Goal: Understand process/instructions: Learn about a topic

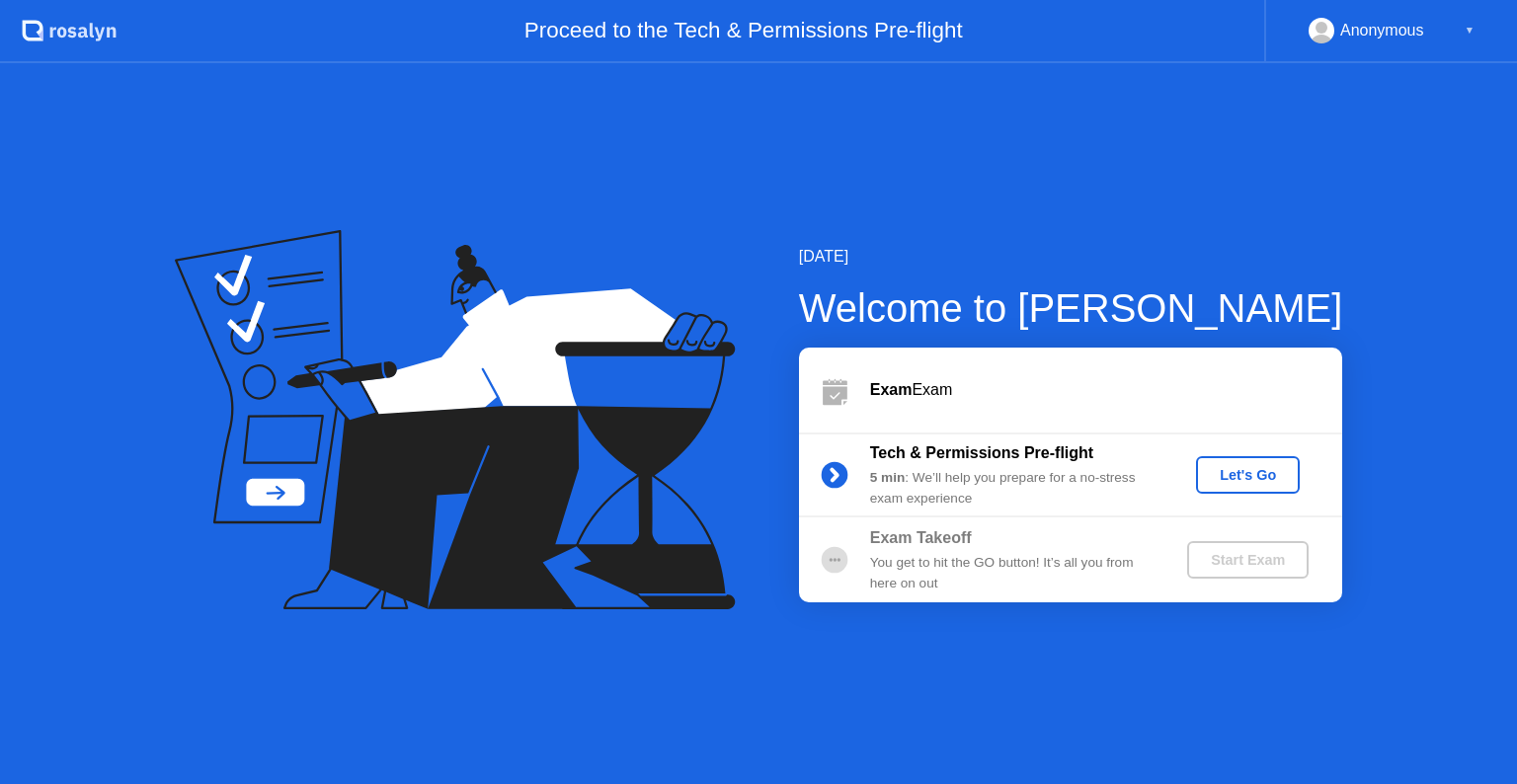
click at [1275, 477] on div "Let's Go" at bounding box center [1248, 475] width 88 height 16
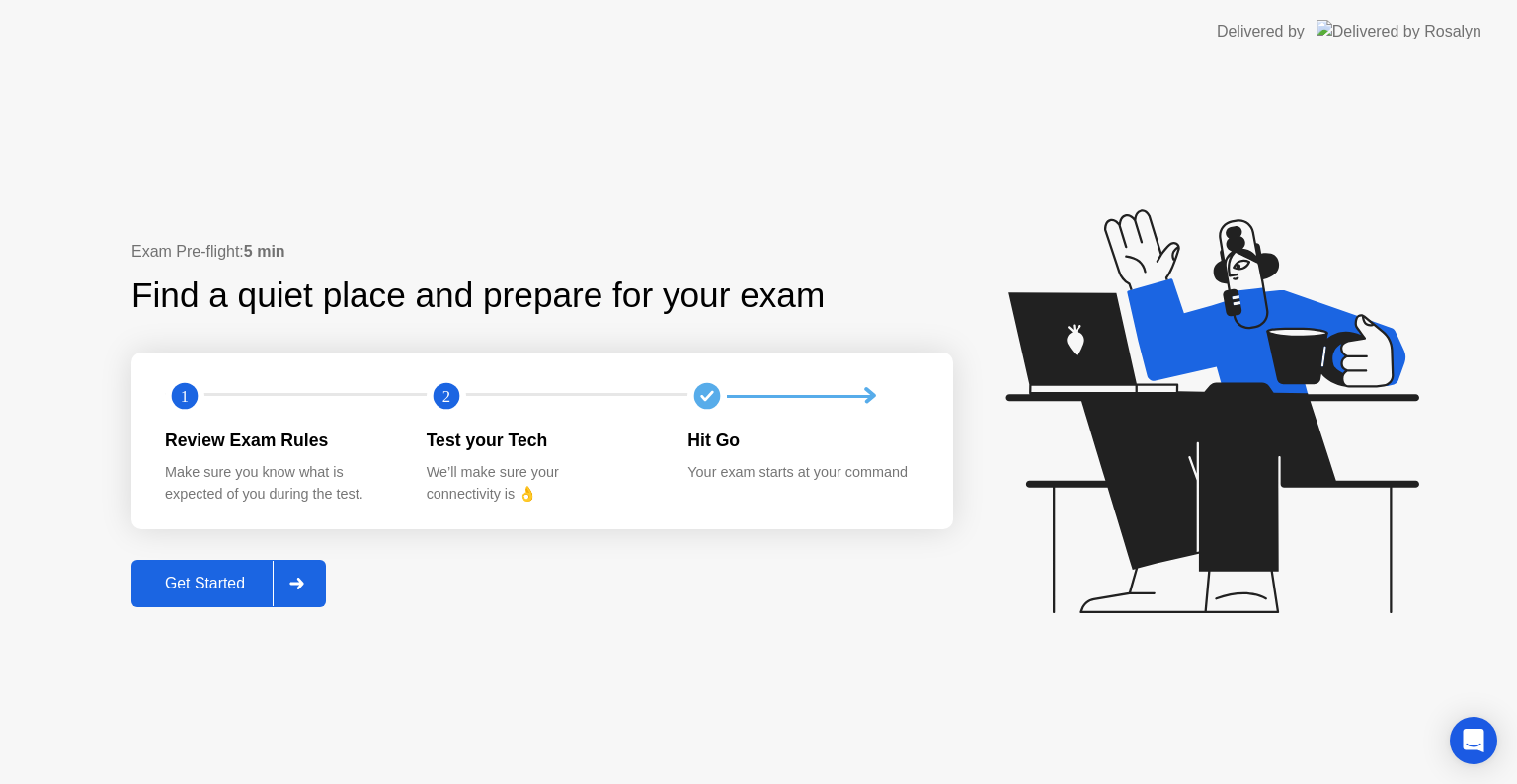
click at [235, 596] on button "Get Started" at bounding box center [228, 584] width 195 height 48
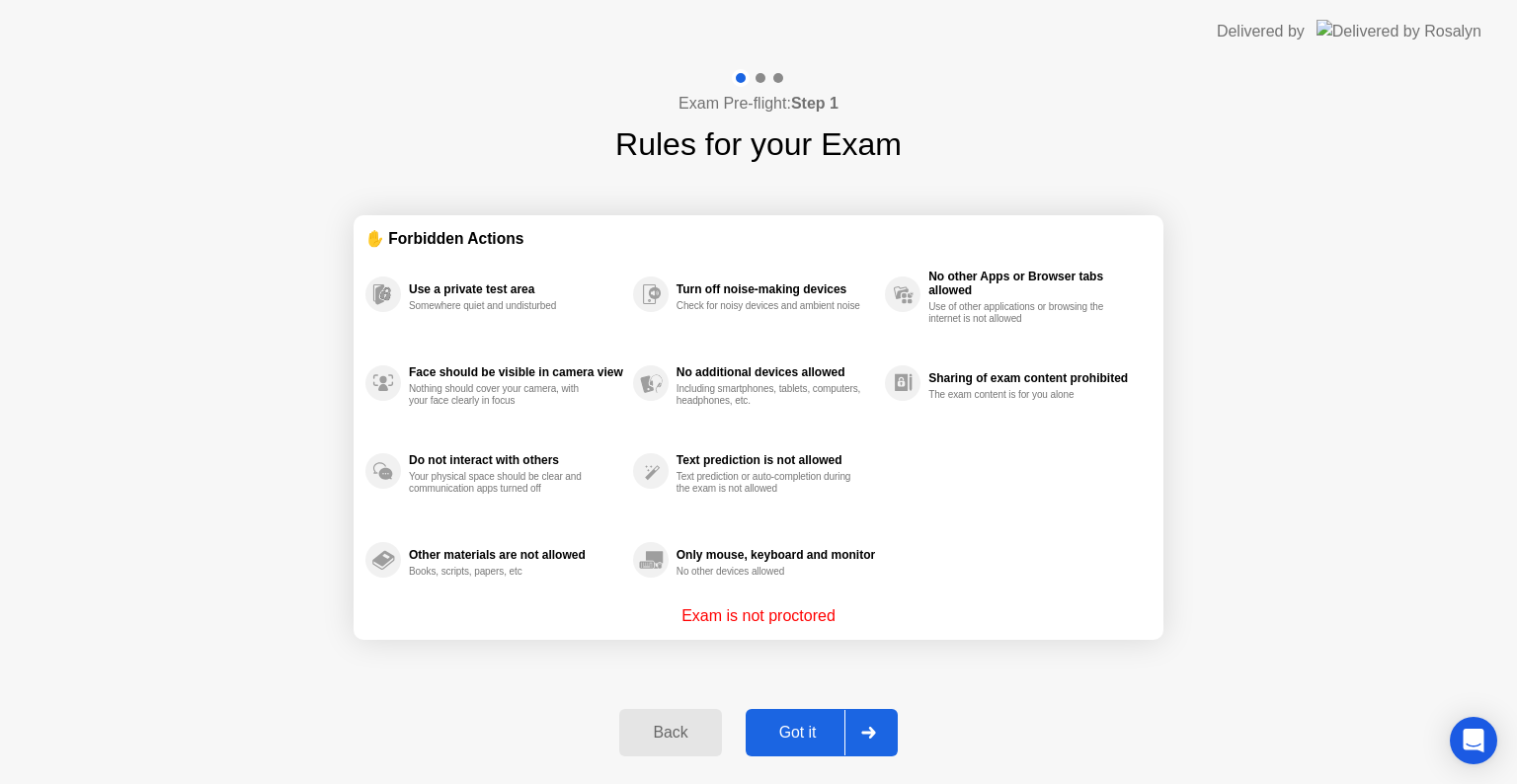
click at [800, 732] on div "Got it" at bounding box center [798, 732] width 93 height 18
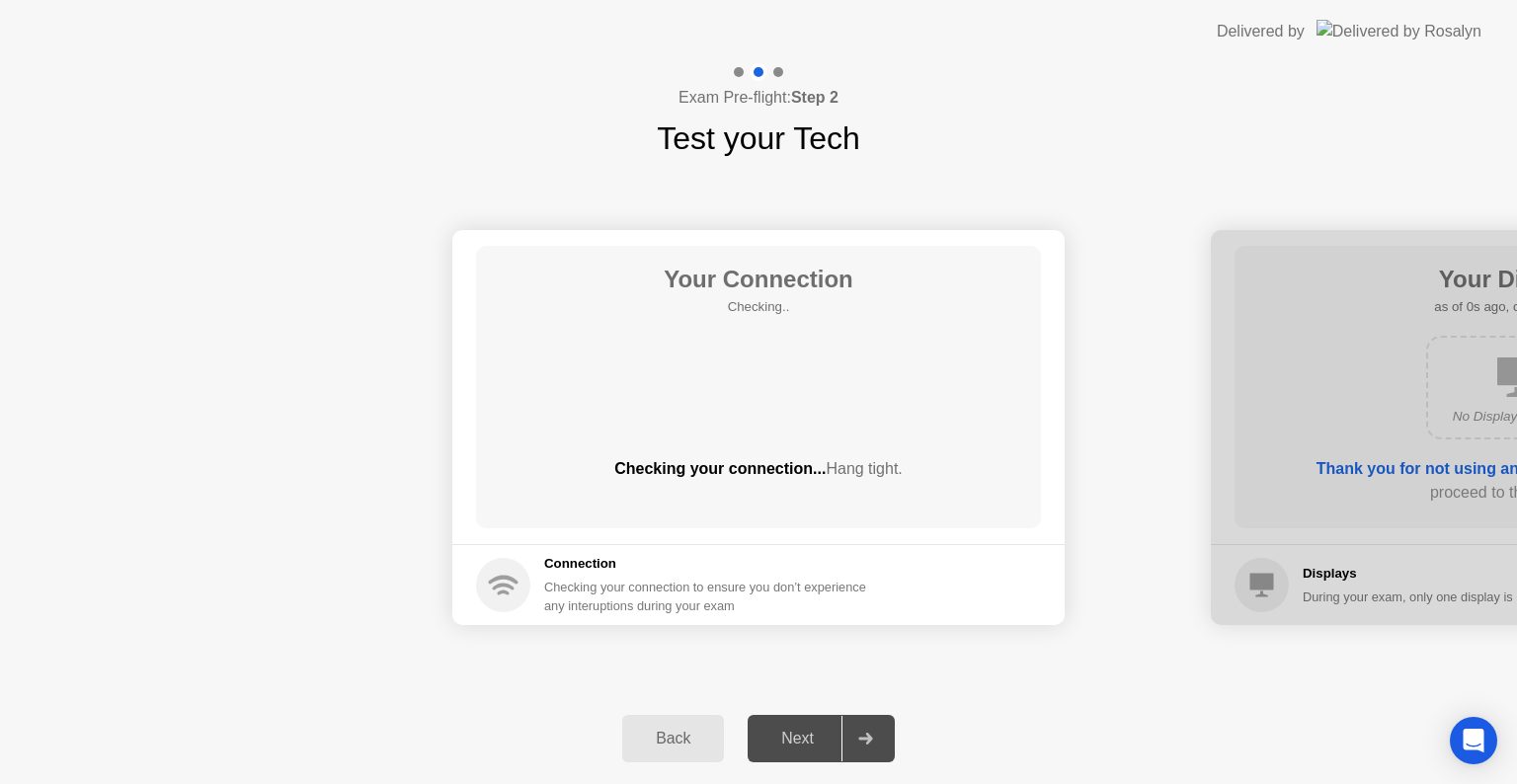
click at [800, 732] on div "Next" at bounding box center [797, 738] width 88 height 18
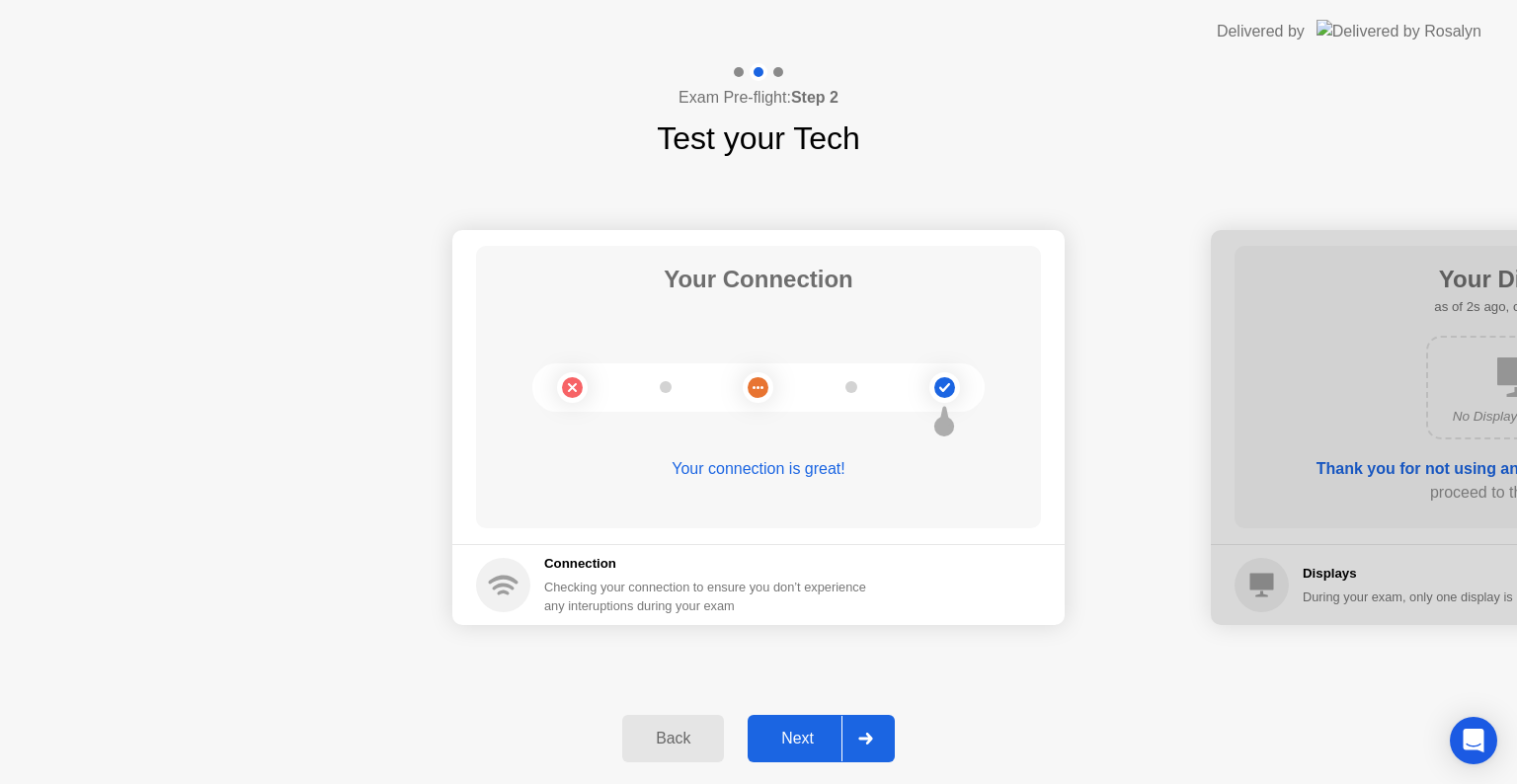
click at [797, 744] on div "Next" at bounding box center [797, 738] width 88 height 18
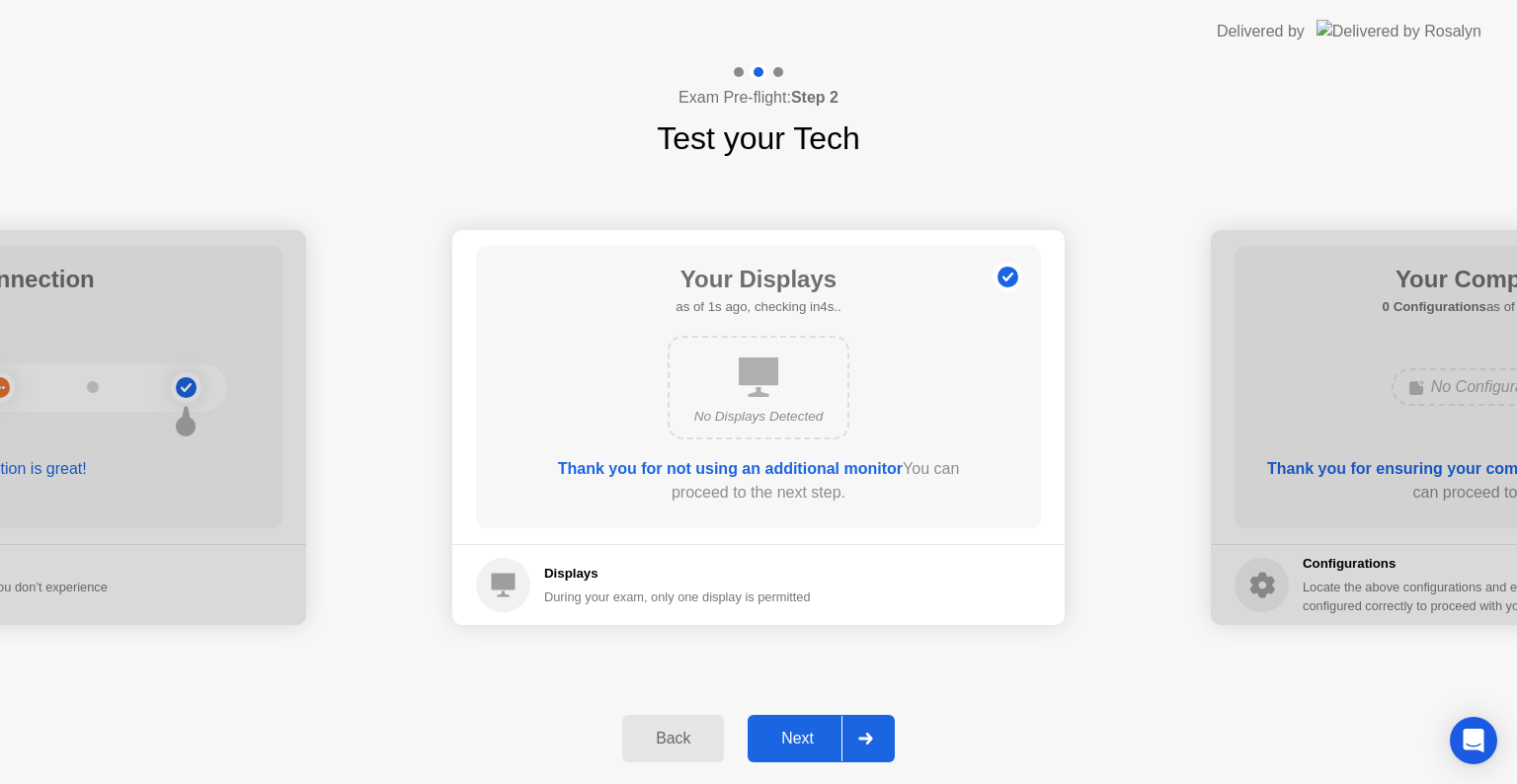
click at [796, 744] on div "Next" at bounding box center [797, 738] width 88 height 18
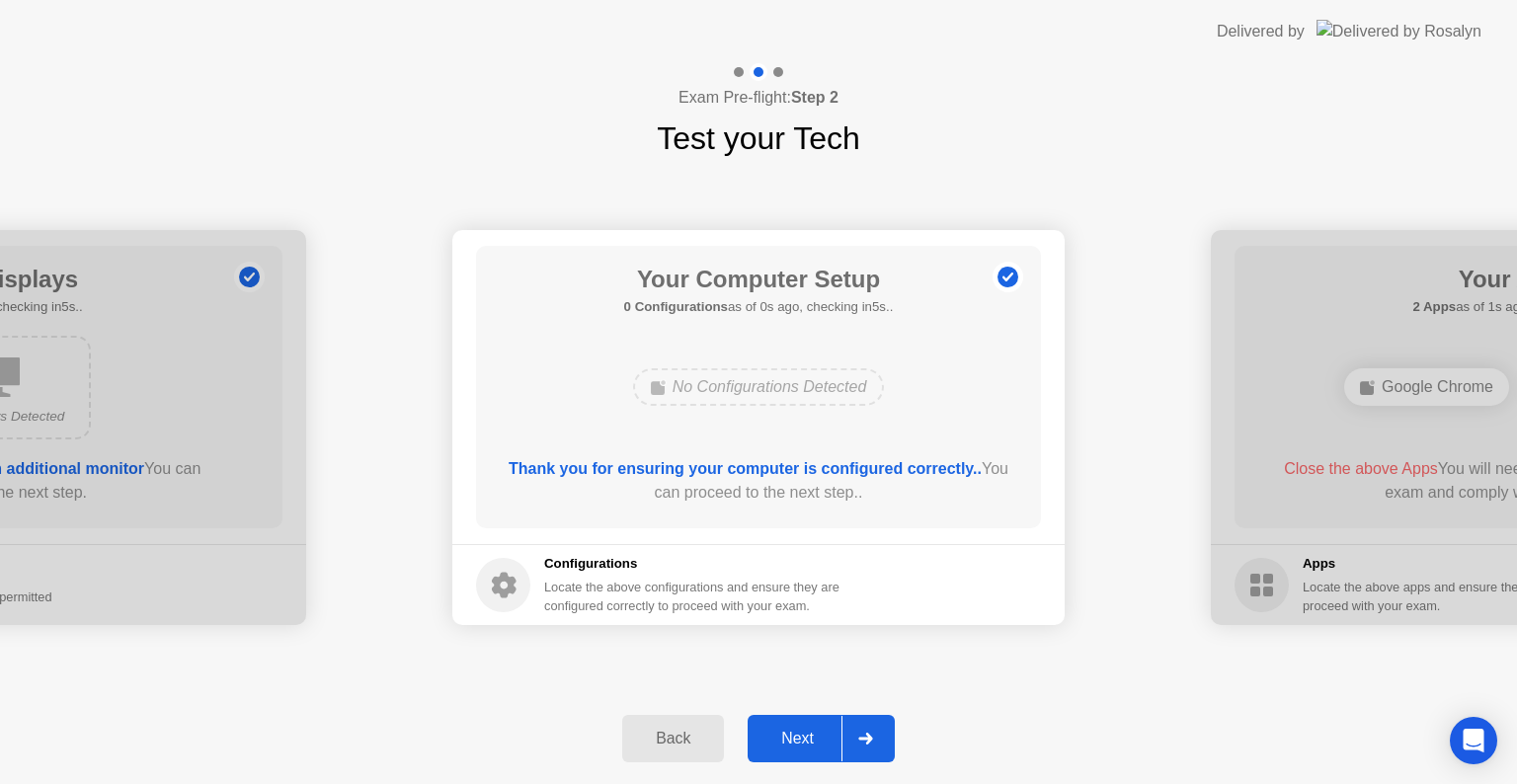
click at [796, 744] on div "Next" at bounding box center [797, 738] width 88 height 18
